Goal: Task Accomplishment & Management: Manage account settings

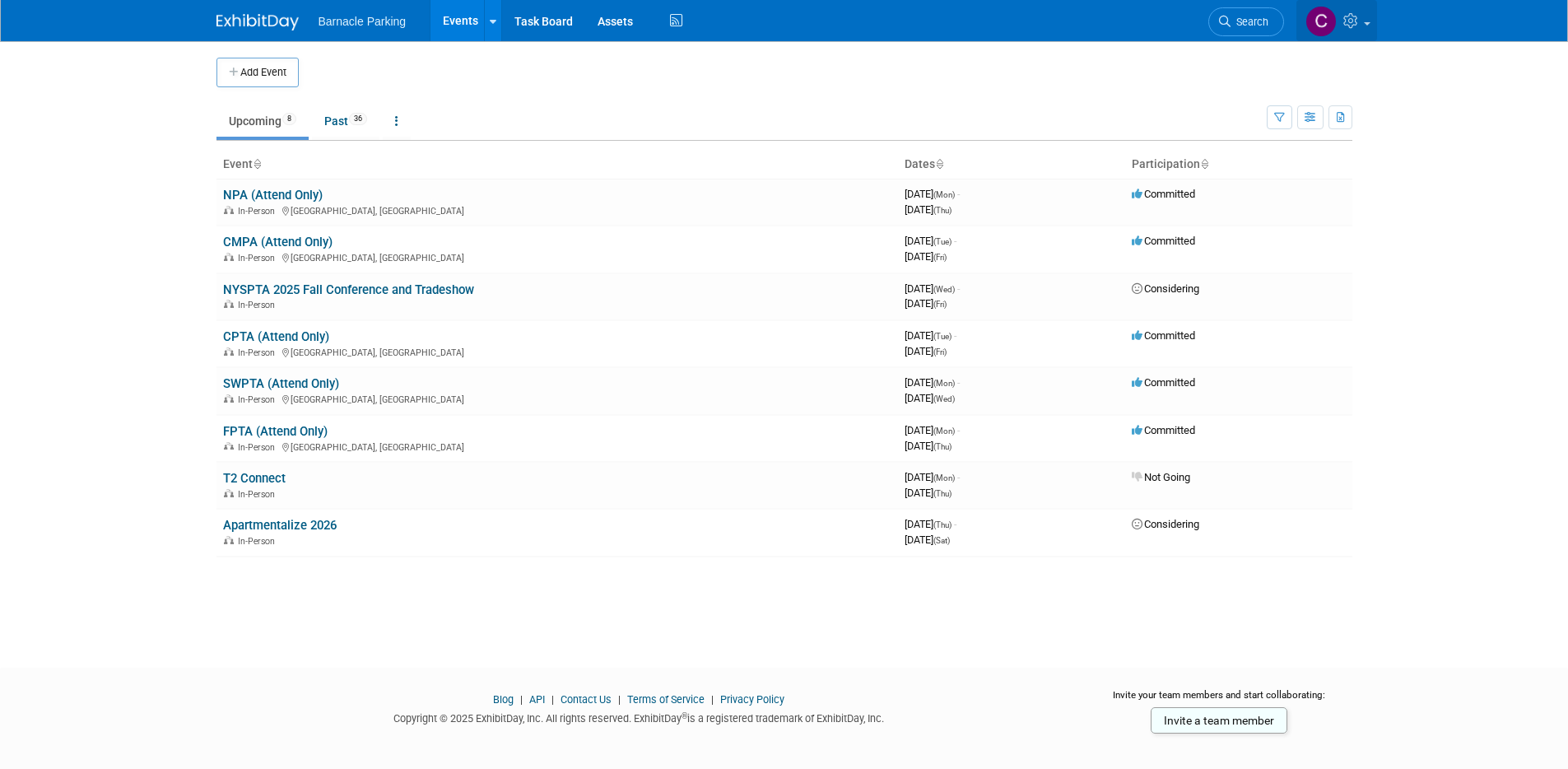
click at [1365, 19] on link at bounding box center [1336, 20] width 81 height 41
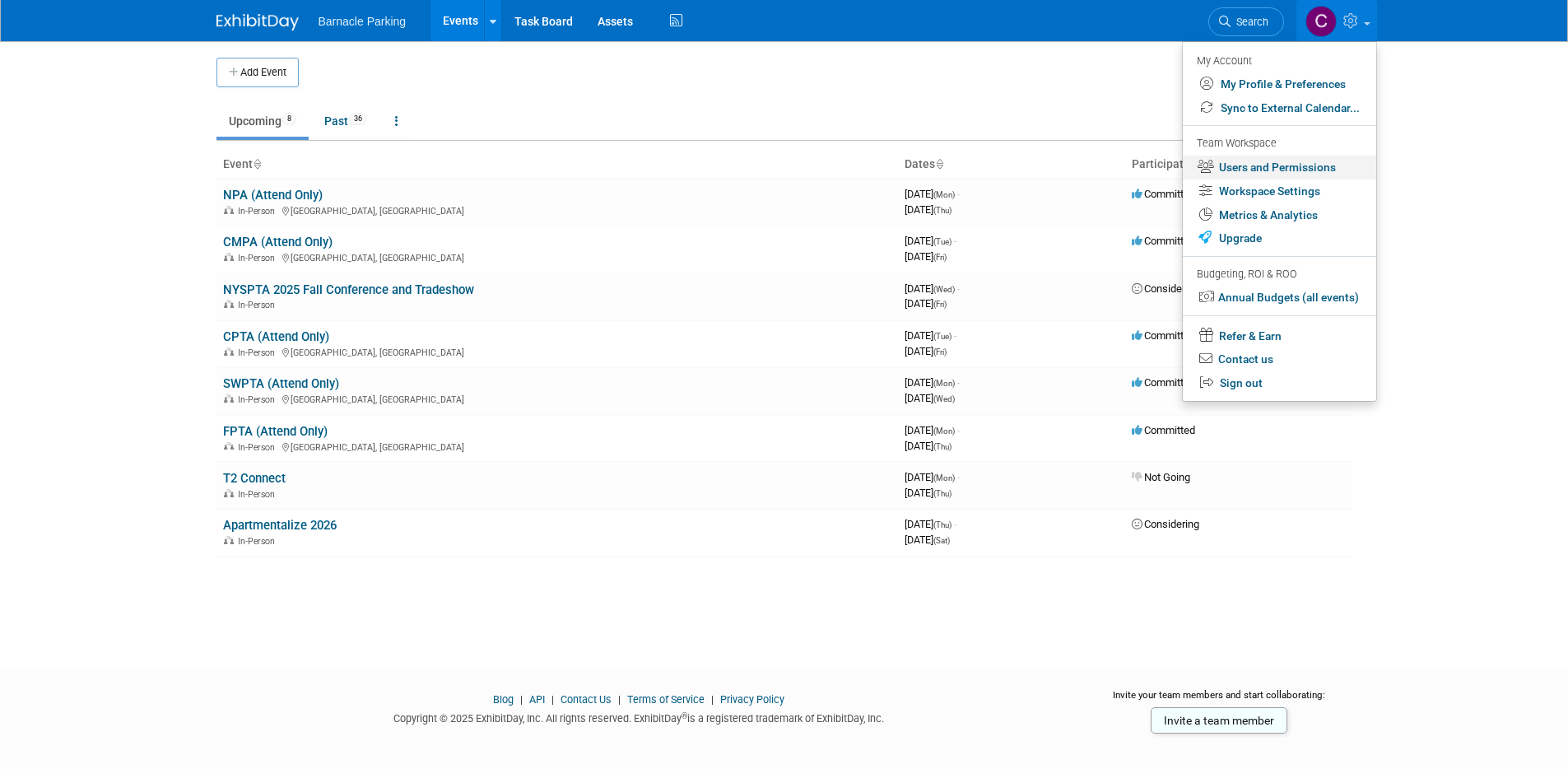
click at [1324, 162] on link "Users and Permissions" at bounding box center [1279, 167] width 193 height 24
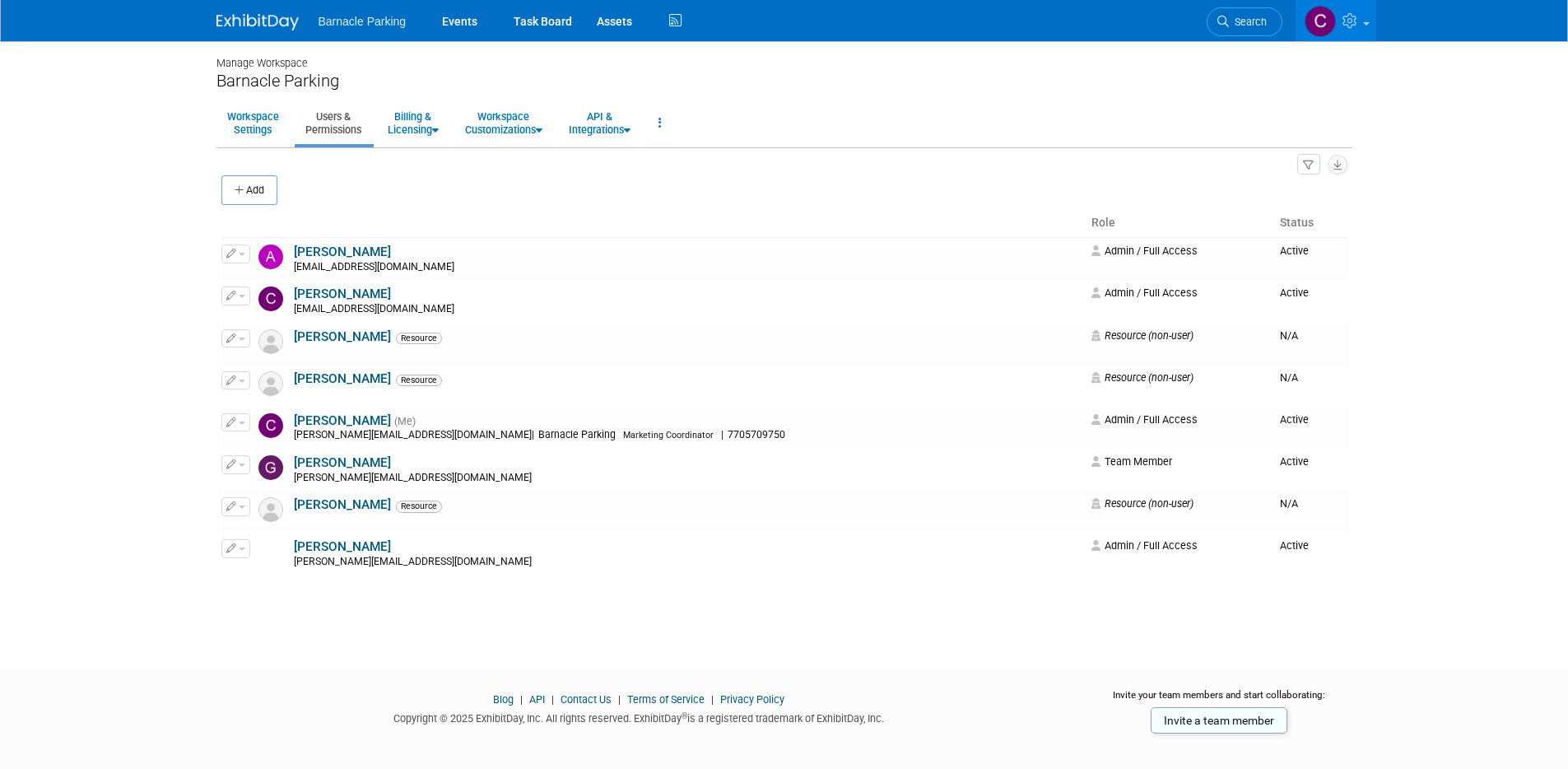
click at [214, 180] on div "Manage [GEOGRAPHIC_DATA] Workspace Settings Users & Permissions Billing & Licen…" at bounding box center [784, 339] width 1161 height 597
click at [244, 191] on icon "button" at bounding box center [241, 190] width 12 height 11
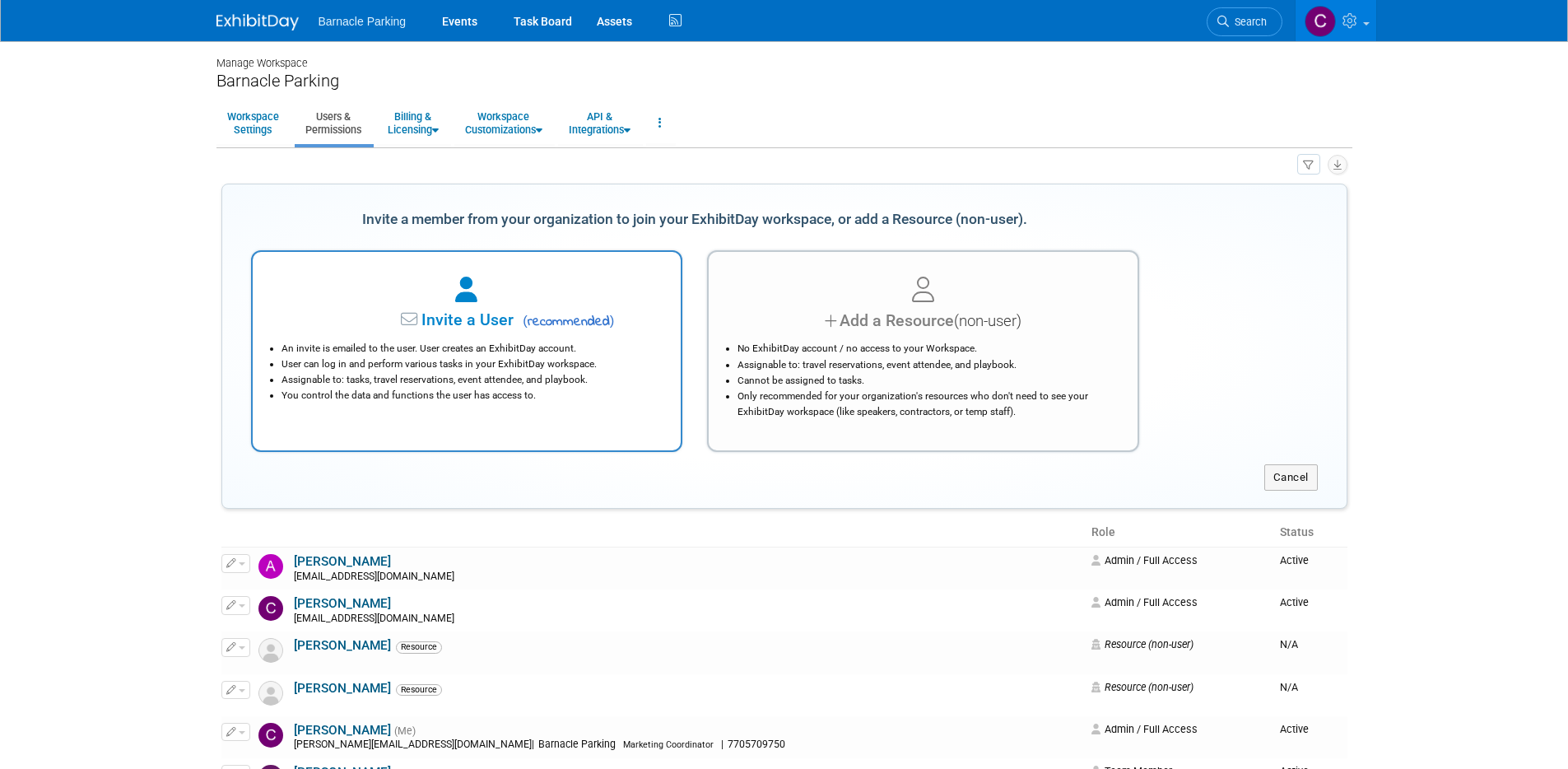
click at [501, 396] on li "You control the data and functions the user has access to." at bounding box center [471, 395] width 379 height 16
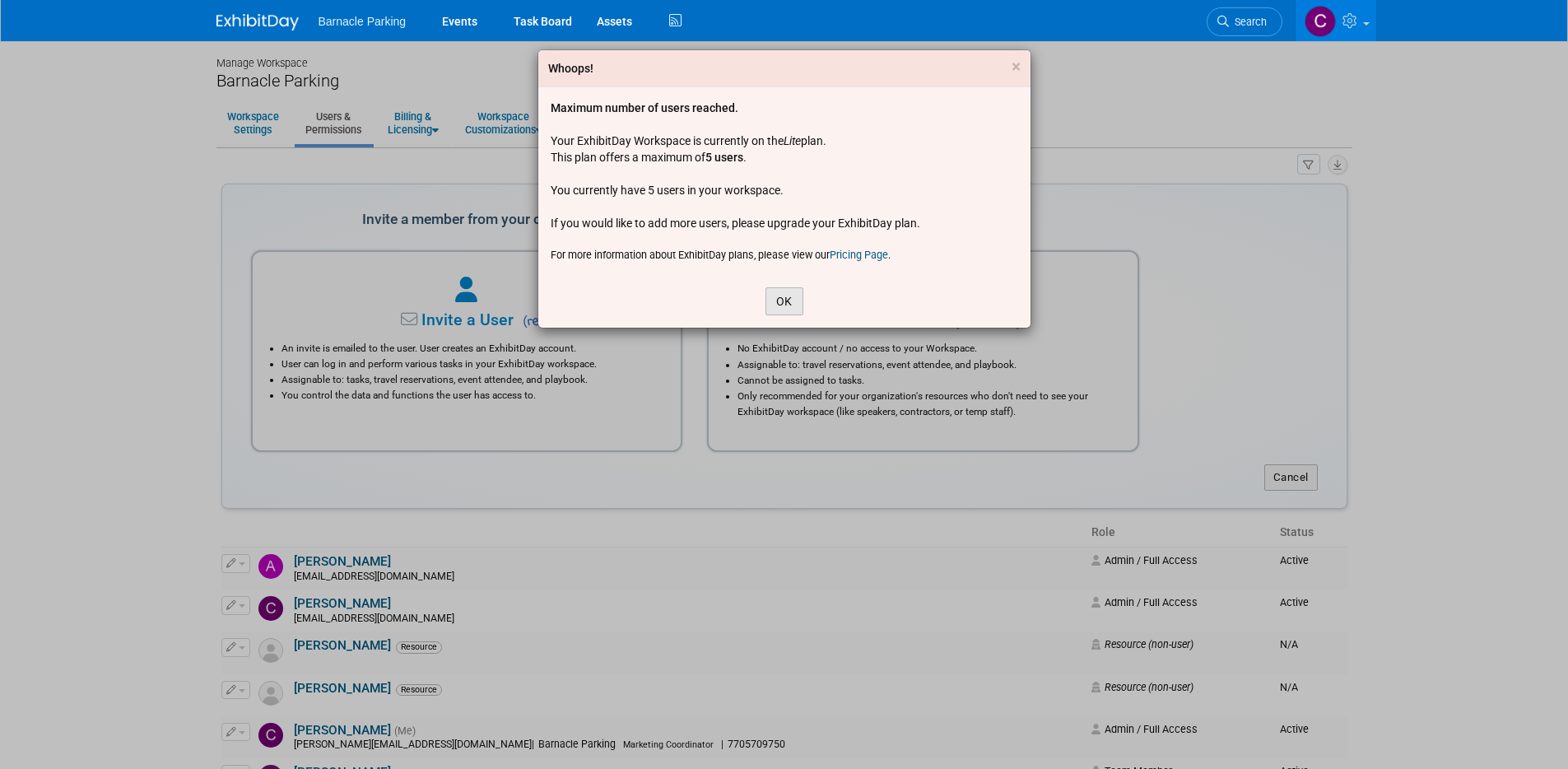
click at [795, 296] on button "OK" at bounding box center [784, 302] width 38 height 28
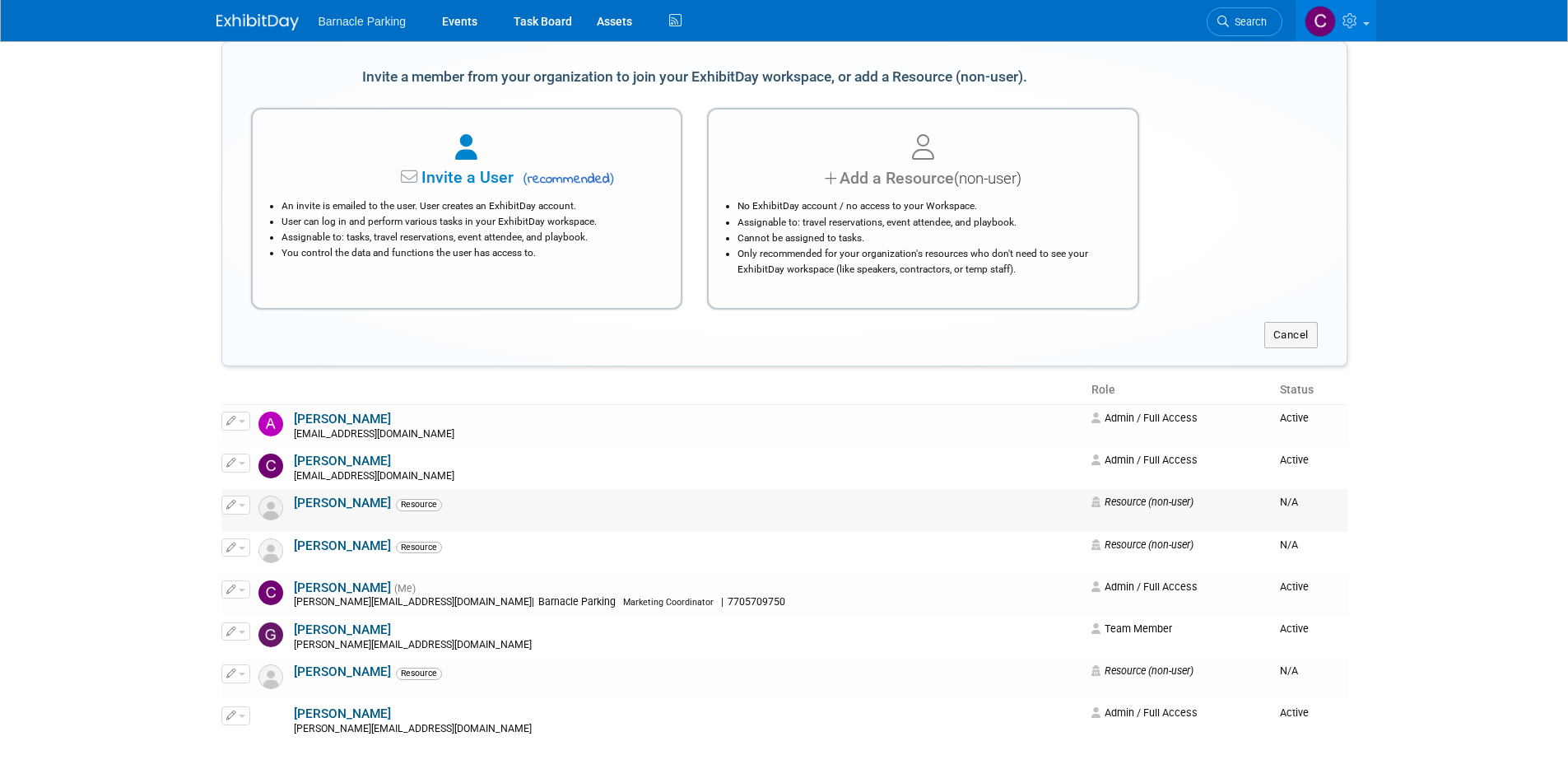
scroll to position [236, 0]
